Goal: Task Accomplishment & Management: Manage account settings

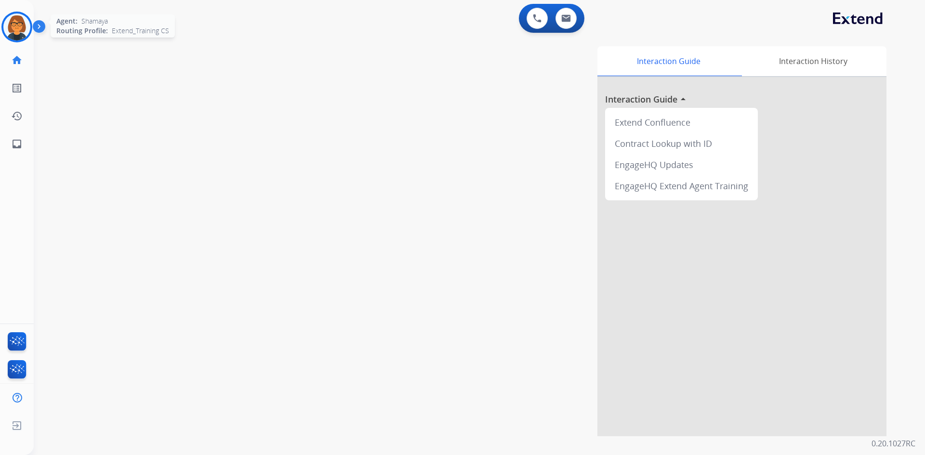
click at [27, 34] on img at bounding box center [16, 26] width 27 height 27
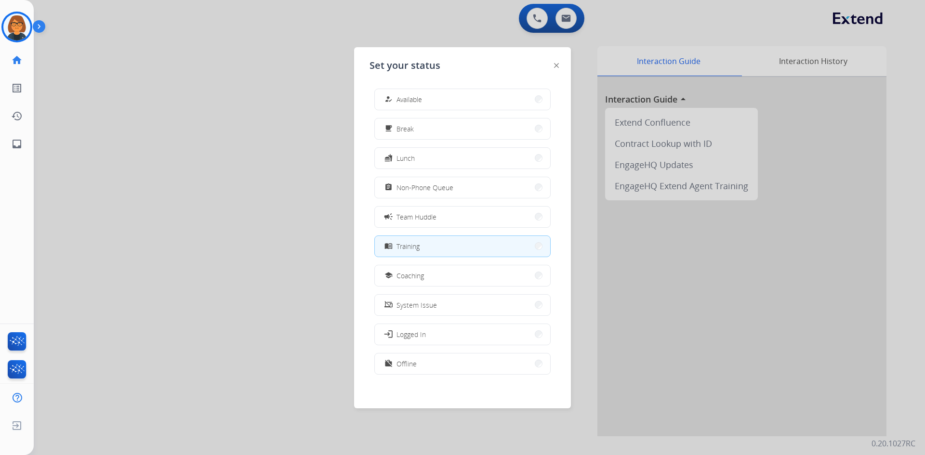
click at [318, 242] on div at bounding box center [462, 227] width 925 height 455
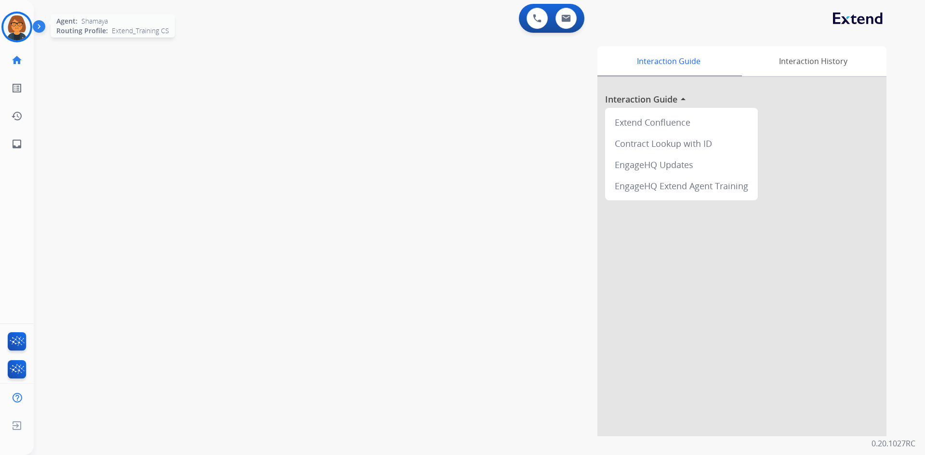
click at [15, 30] on img at bounding box center [16, 26] width 27 height 27
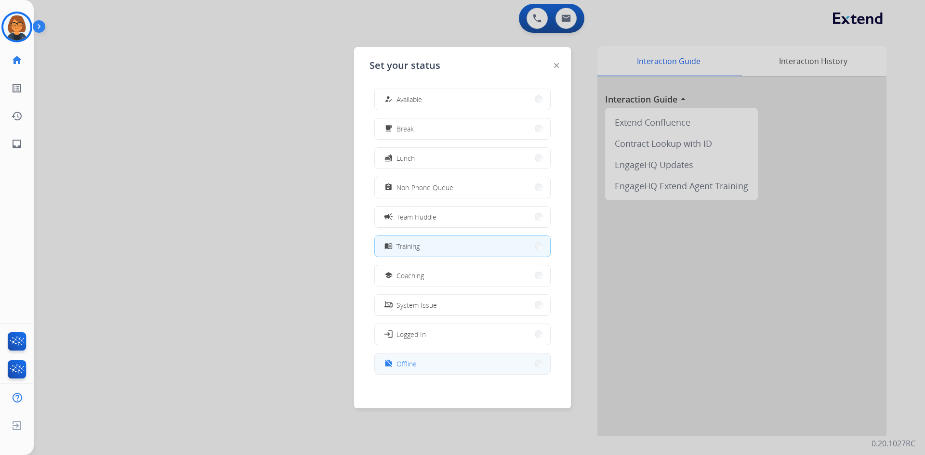
click at [483, 355] on button "work_off Offline" at bounding box center [462, 364] width 175 height 21
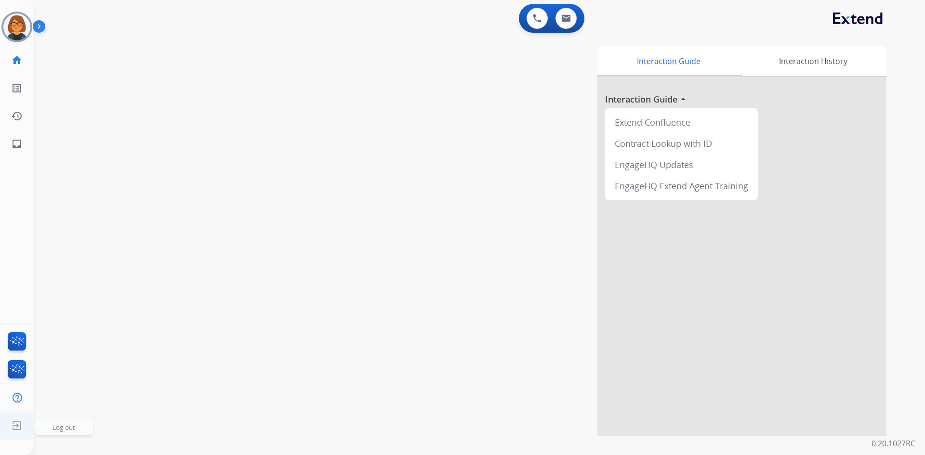
click at [9, 416] on ul "Log out Log out" at bounding box center [17, 426] width 34 height 28
click at [58, 426] on span "Log out" at bounding box center [64, 427] width 23 height 9
